Goal: Transaction & Acquisition: Purchase product/service

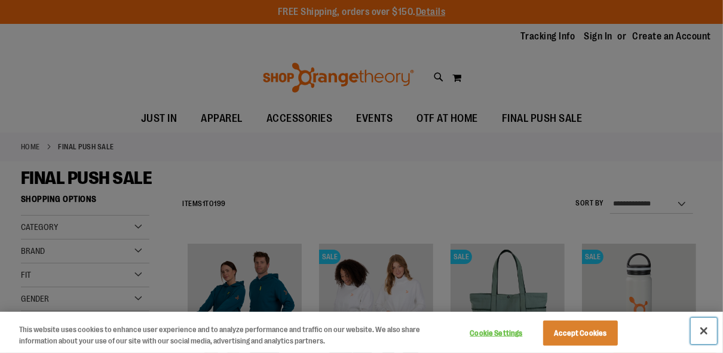
click at [705, 331] on button "Close" at bounding box center [703, 331] width 26 height 26
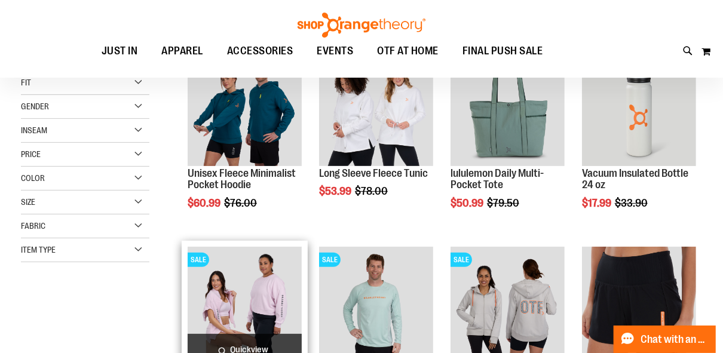
scroll to position [286, 0]
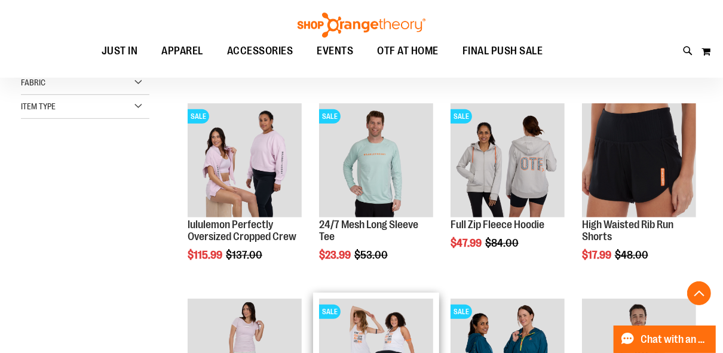
scroll to position [334, 0]
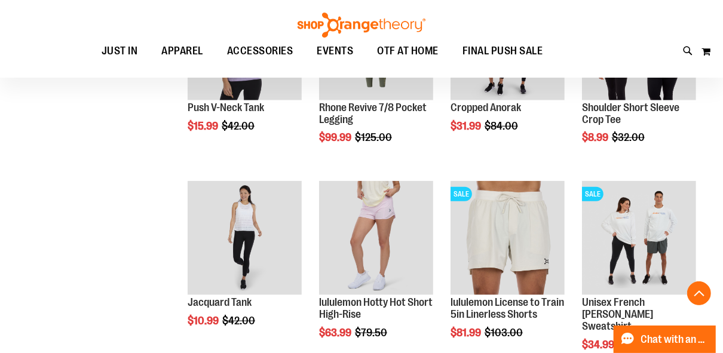
scroll to position [859, 0]
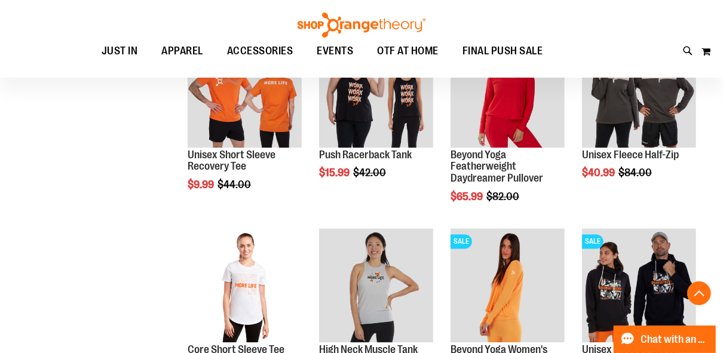
scroll to position [1720, 0]
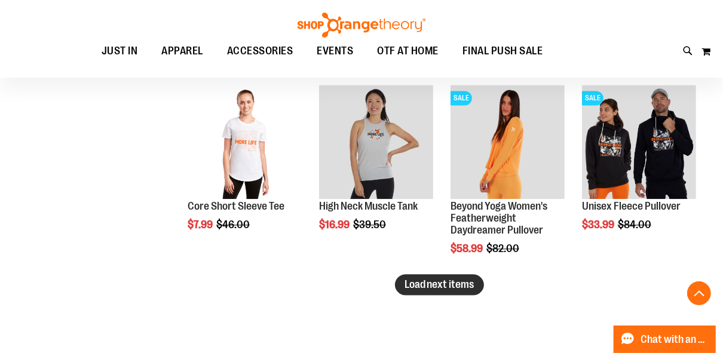
click at [428, 287] on span "Load next items" at bounding box center [439, 284] width 70 height 12
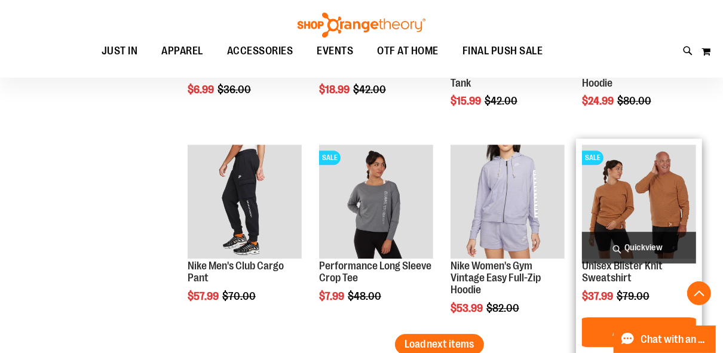
scroll to position [2388, 0]
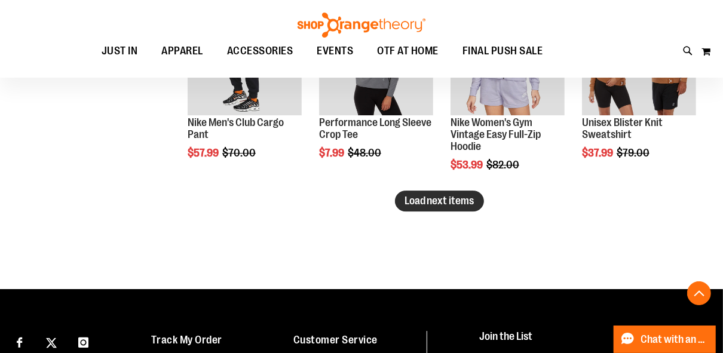
click at [468, 207] on button "Load next items" at bounding box center [439, 201] width 89 height 21
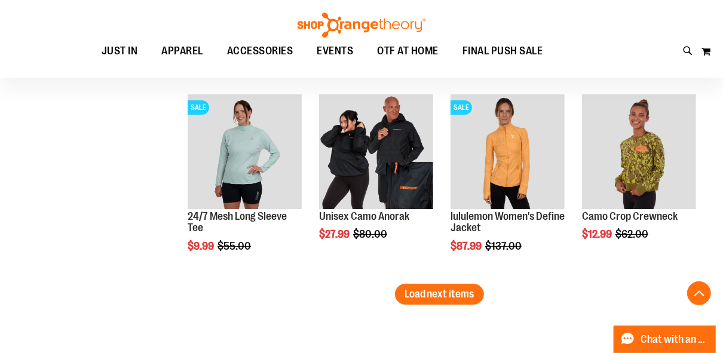
scroll to position [2962, 0]
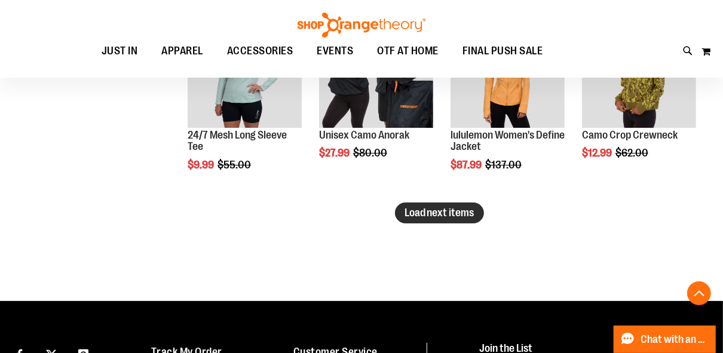
click at [444, 220] on button "Load next items" at bounding box center [439, 212] width 89 height 21
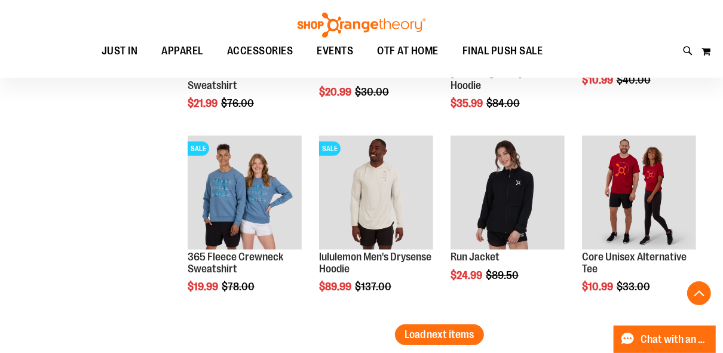
scroll to position [3440, 0]
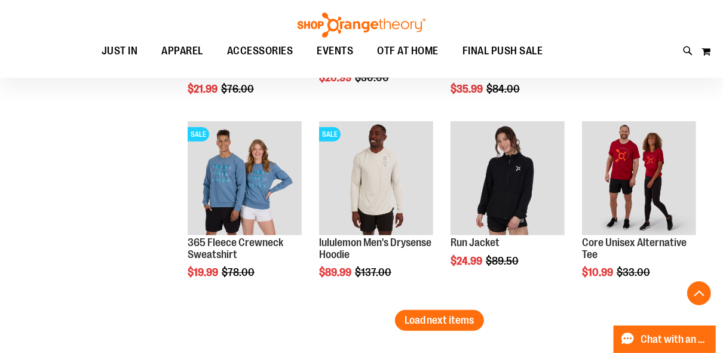
click at [451, 323] on span "Load next items" at bounding box center [439, 320] width 70 height 12
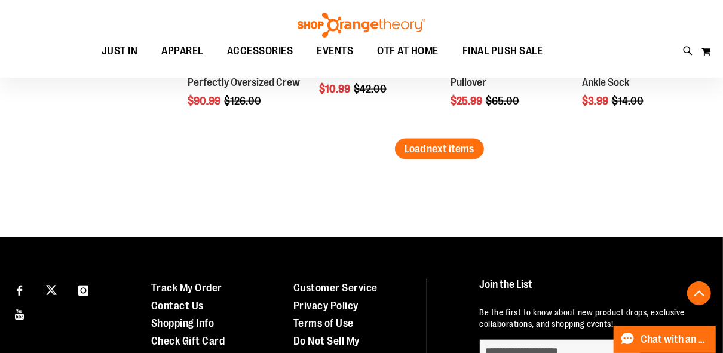
scroll to position [4204, 0]
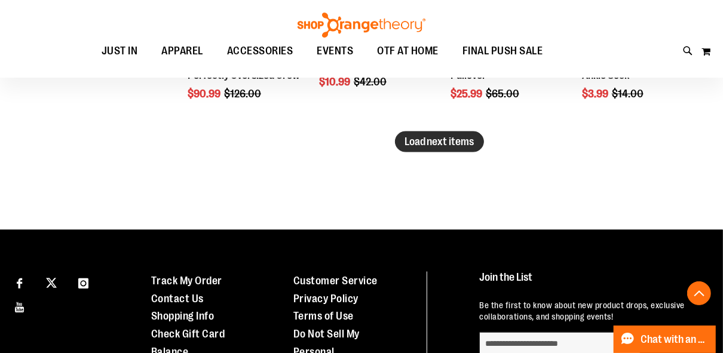
click at [428, 140] on span "Load next items" at bounding box center [439, 142] width 70 height 12
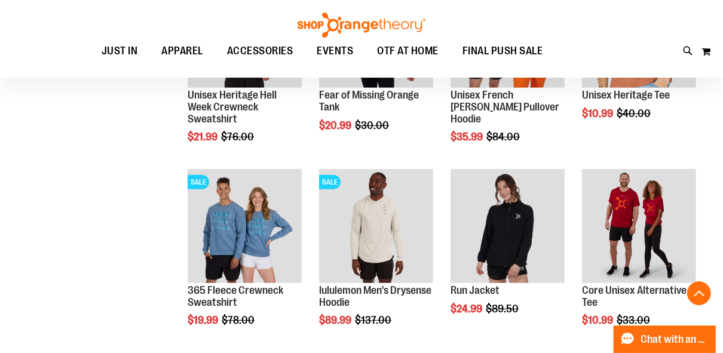
scroll to position [3248, 0]
